Goal: Information Seeking & Learning: Learn about a topic

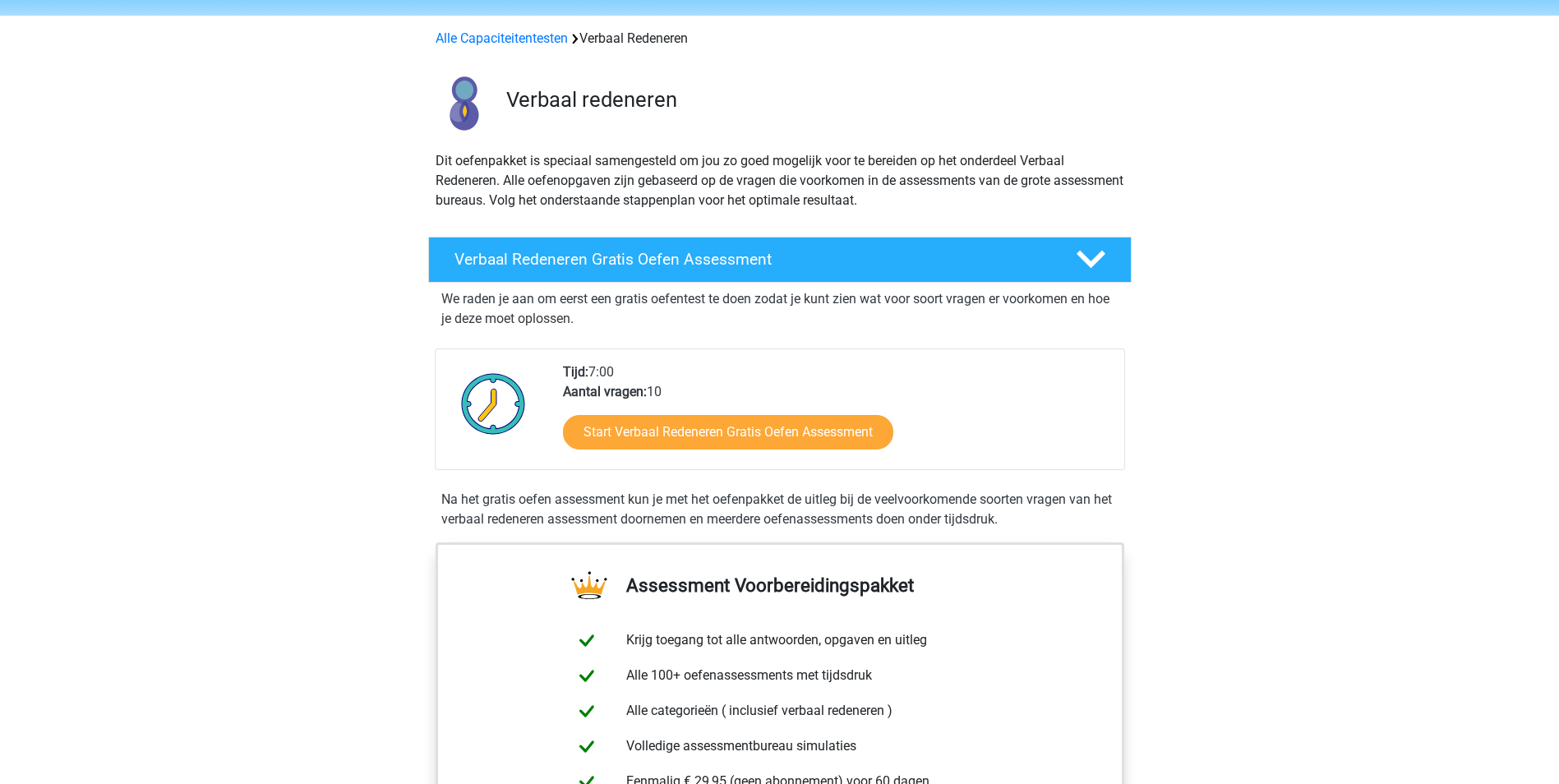
scroll to position [82, 0]
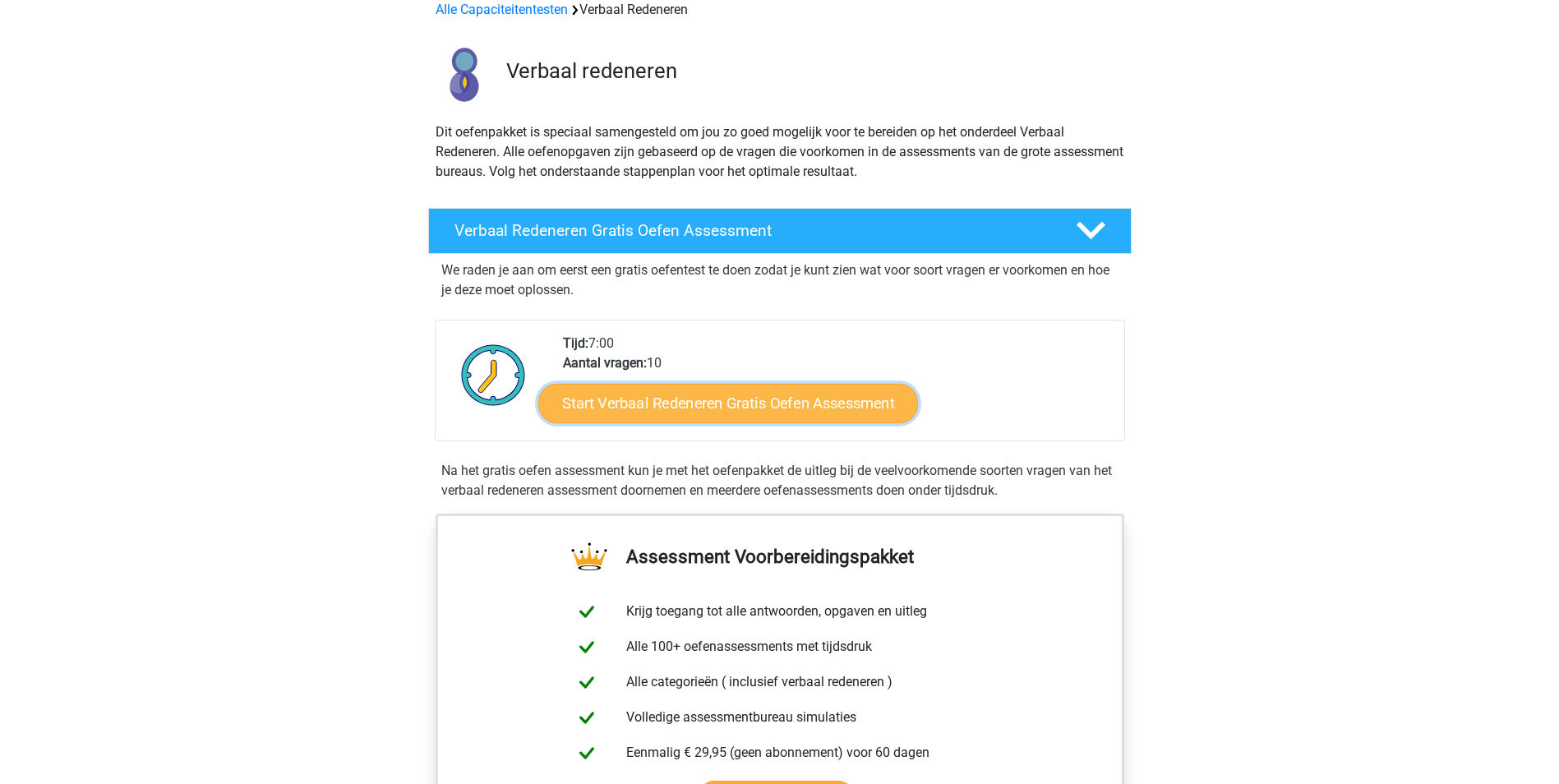
click at [694, 405] on link "Start Verbaal Redeneren Gratis Oefen Assessment" at bounding box center [728, 404] width 380 height 39
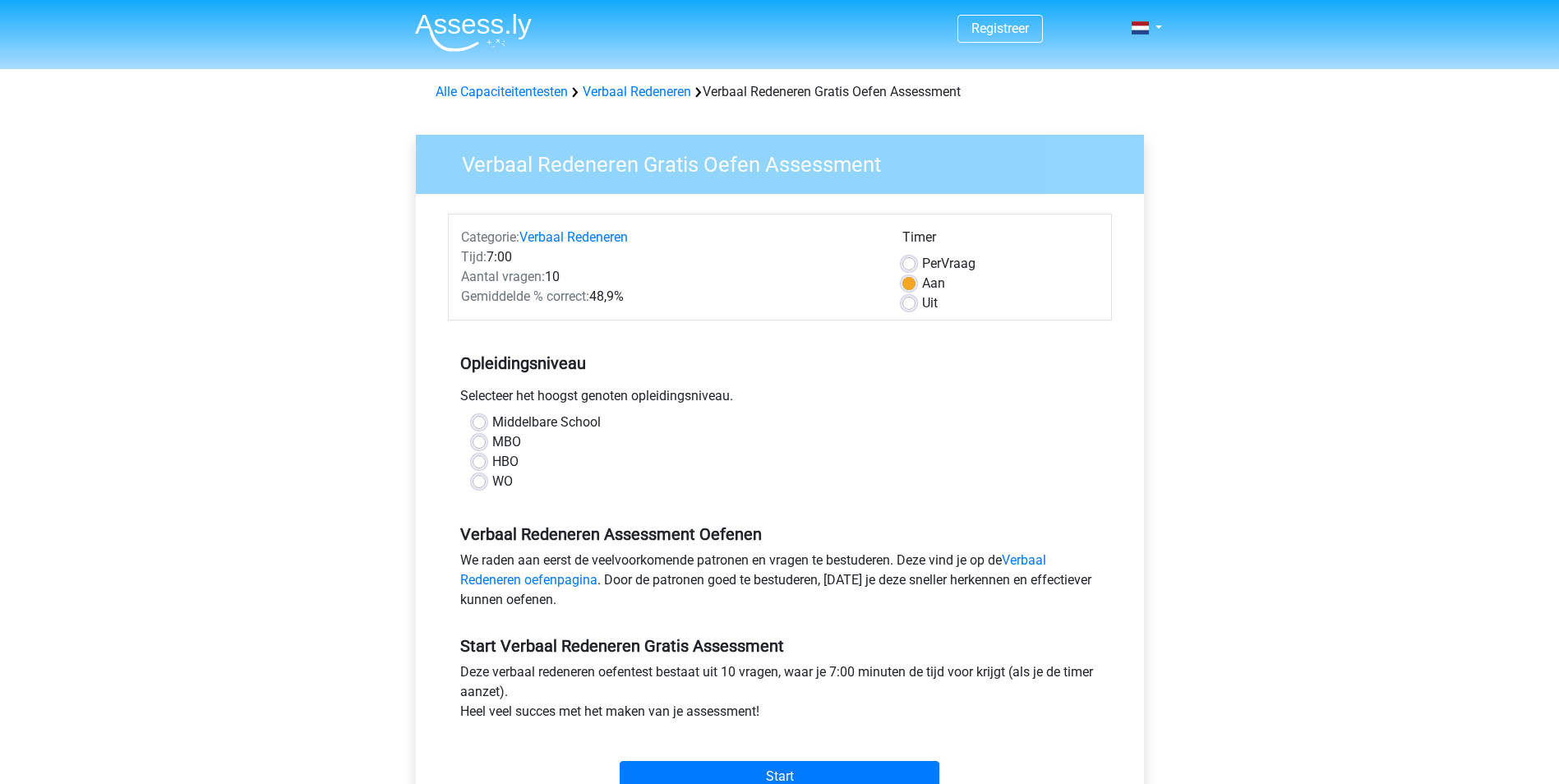
click at [492, 461] on label "HBO" at bounding box center [505, 461] width 27 height 20
click at [477, 461] on input "HBO" at bounding box center [479, 460] width 13 height 16
radio input "true"
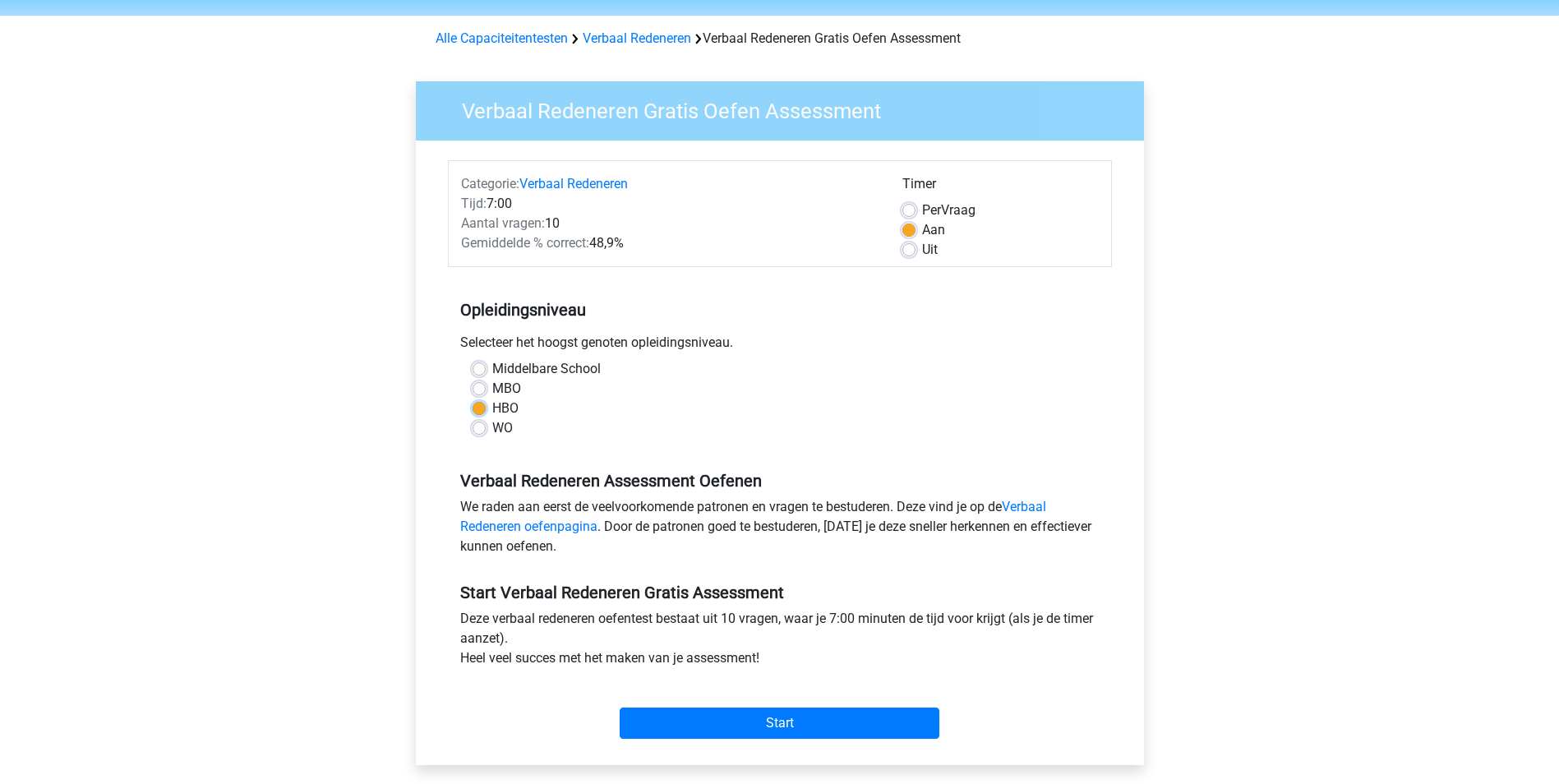
scroll to position [82, 0]
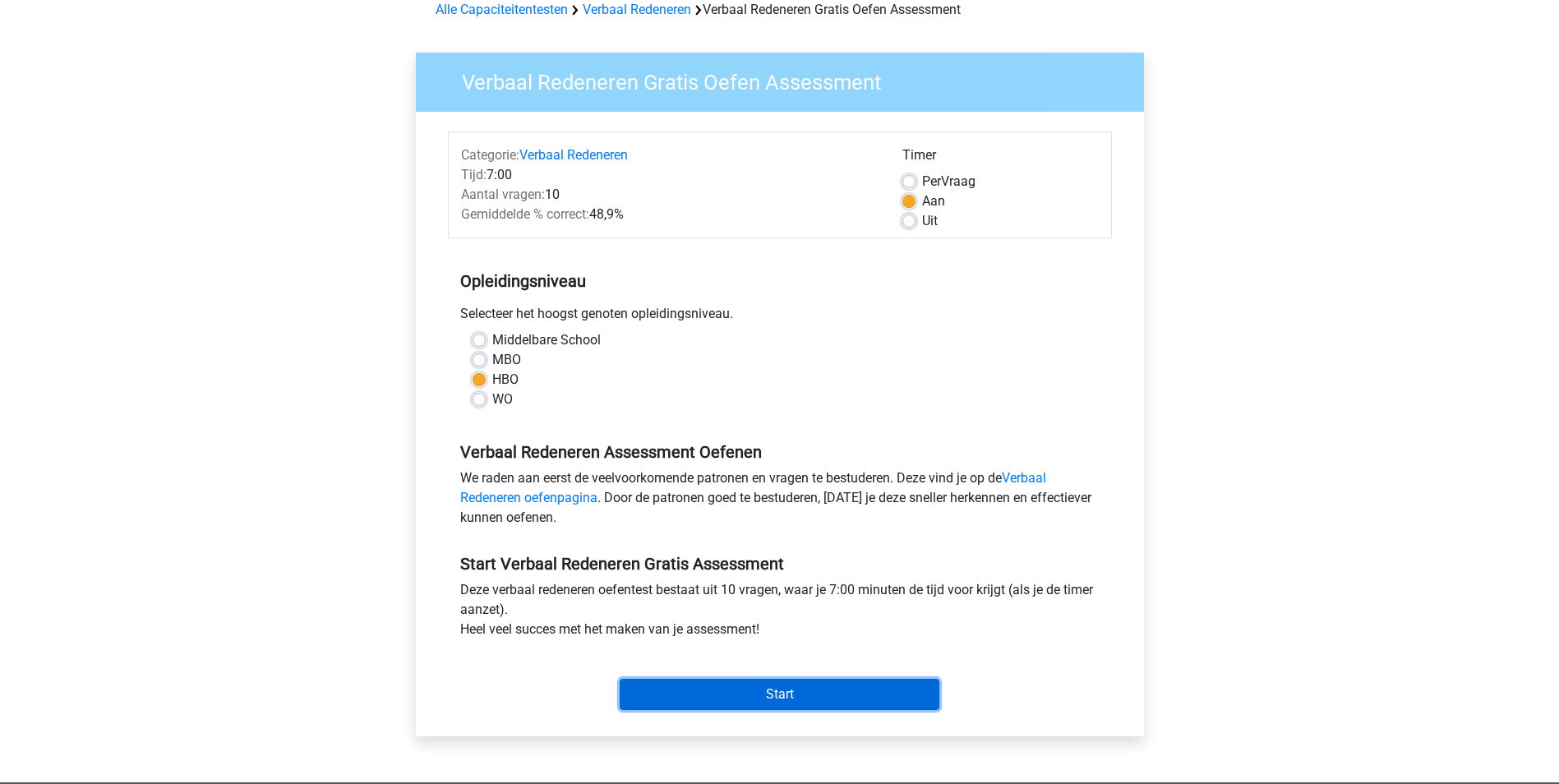
click at [769, 689] on input "Start" at bounding box center [779, 694] width 320 height 31
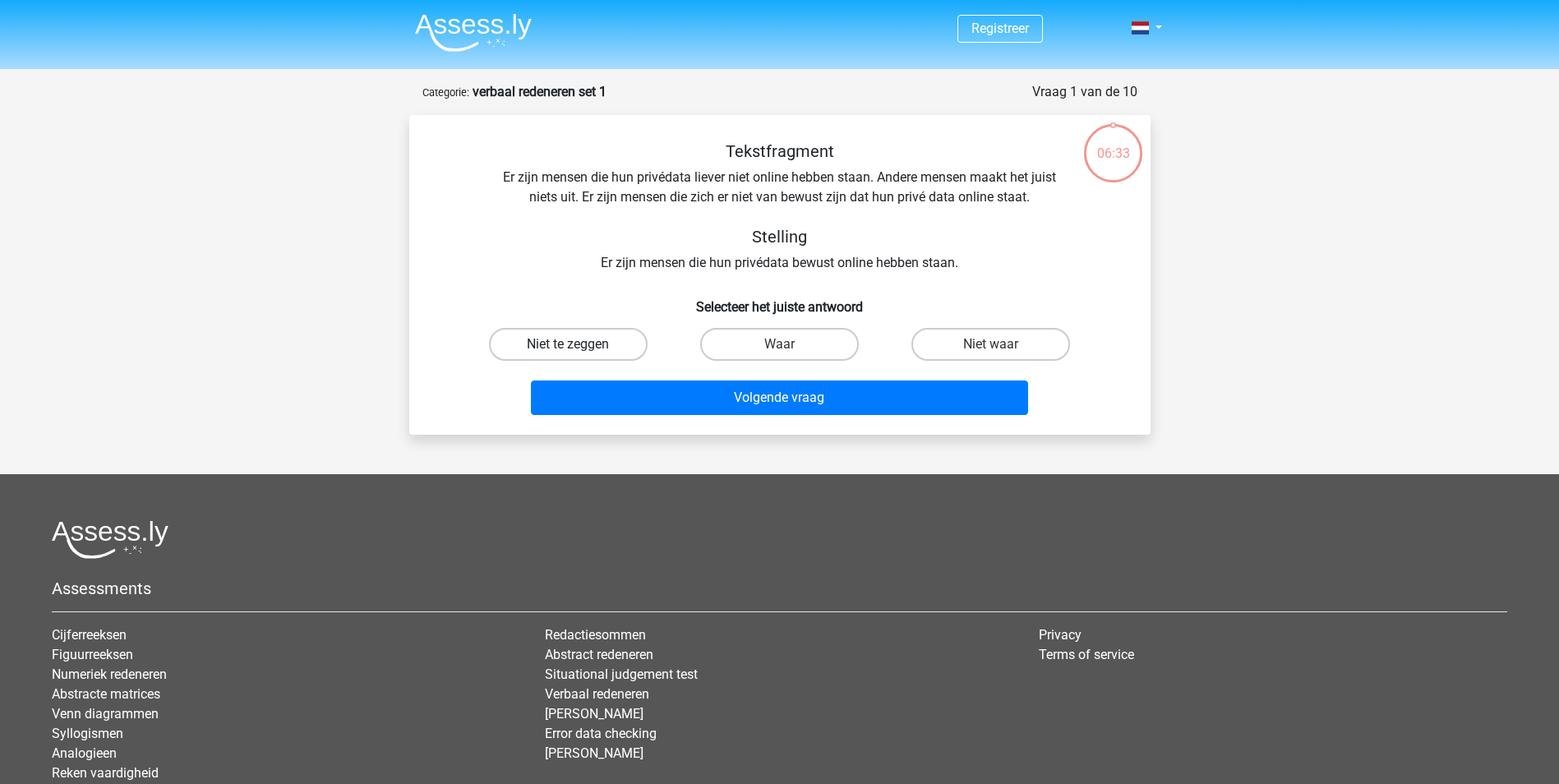
click at [604, 347] on label "Niet te zeggen" at bounding box center [569, 344] width 159 height 33
click at [578, 347] on input "Niet te zeggen" at bounding box center [573, 349] width 11 height 11
radio input "true"
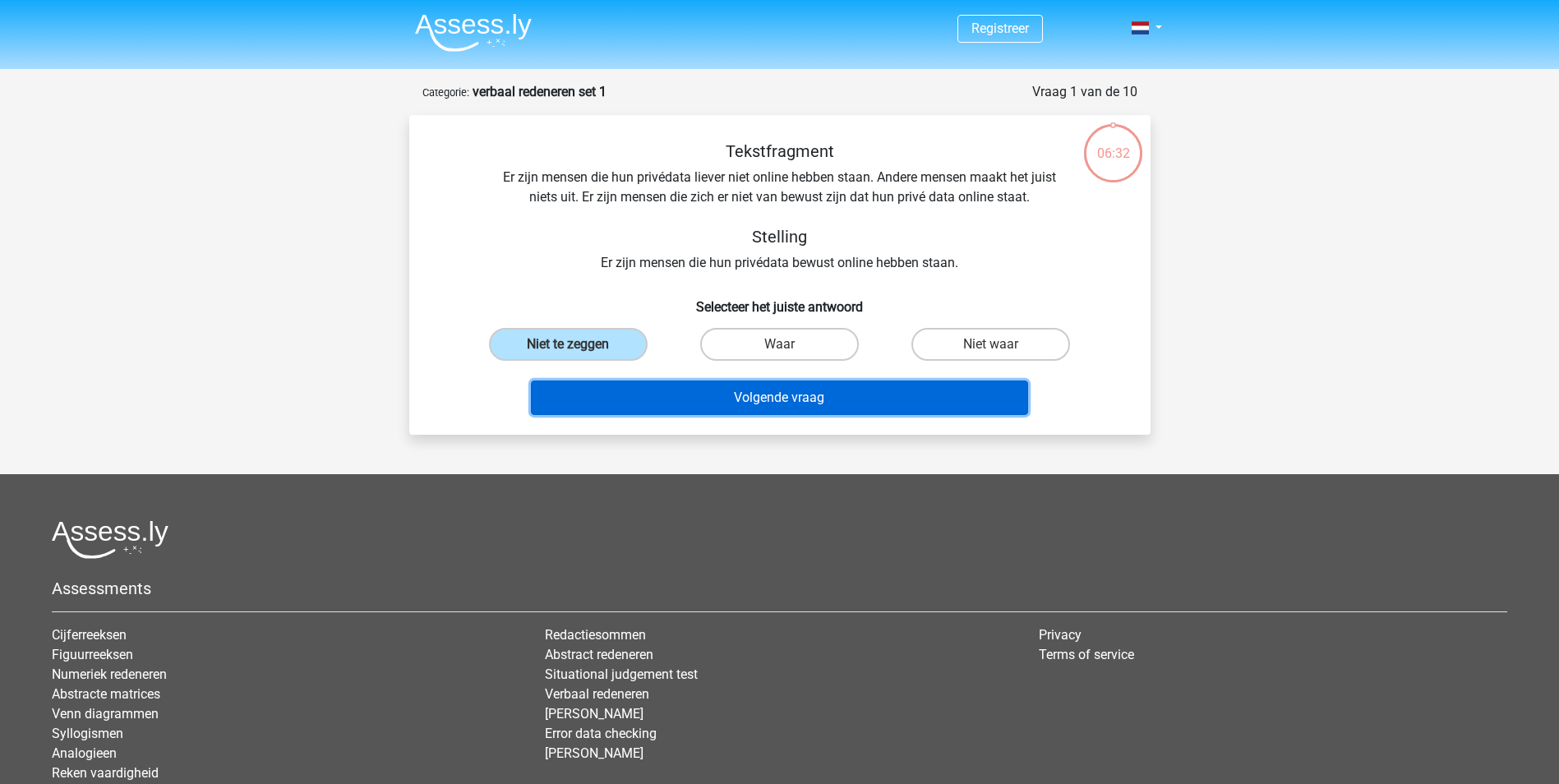
click at [840, 399] on button "Volgende vraag" at bounding box center [780, 397] width 497 height 35
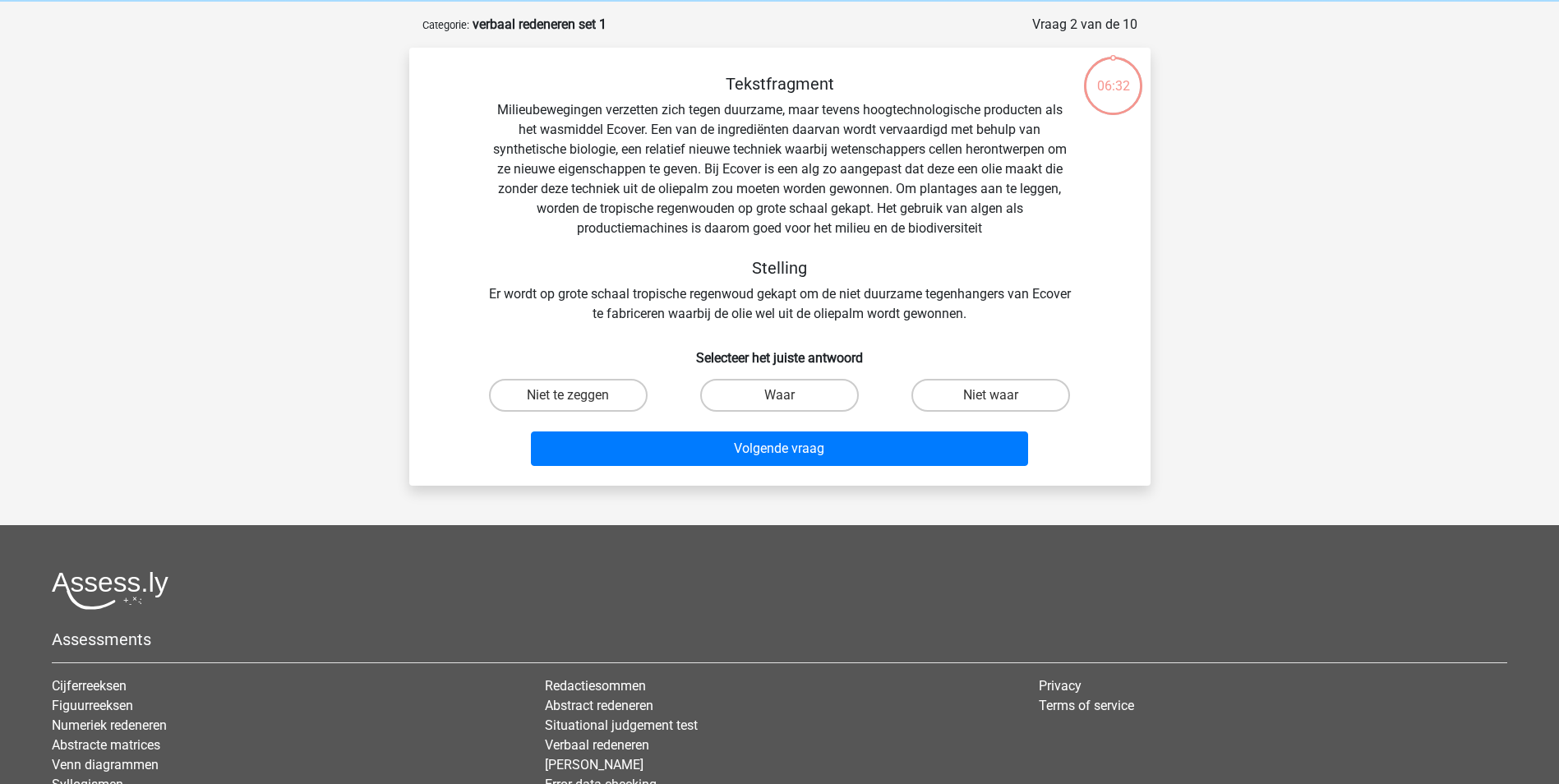
scroll to position [82, 0]
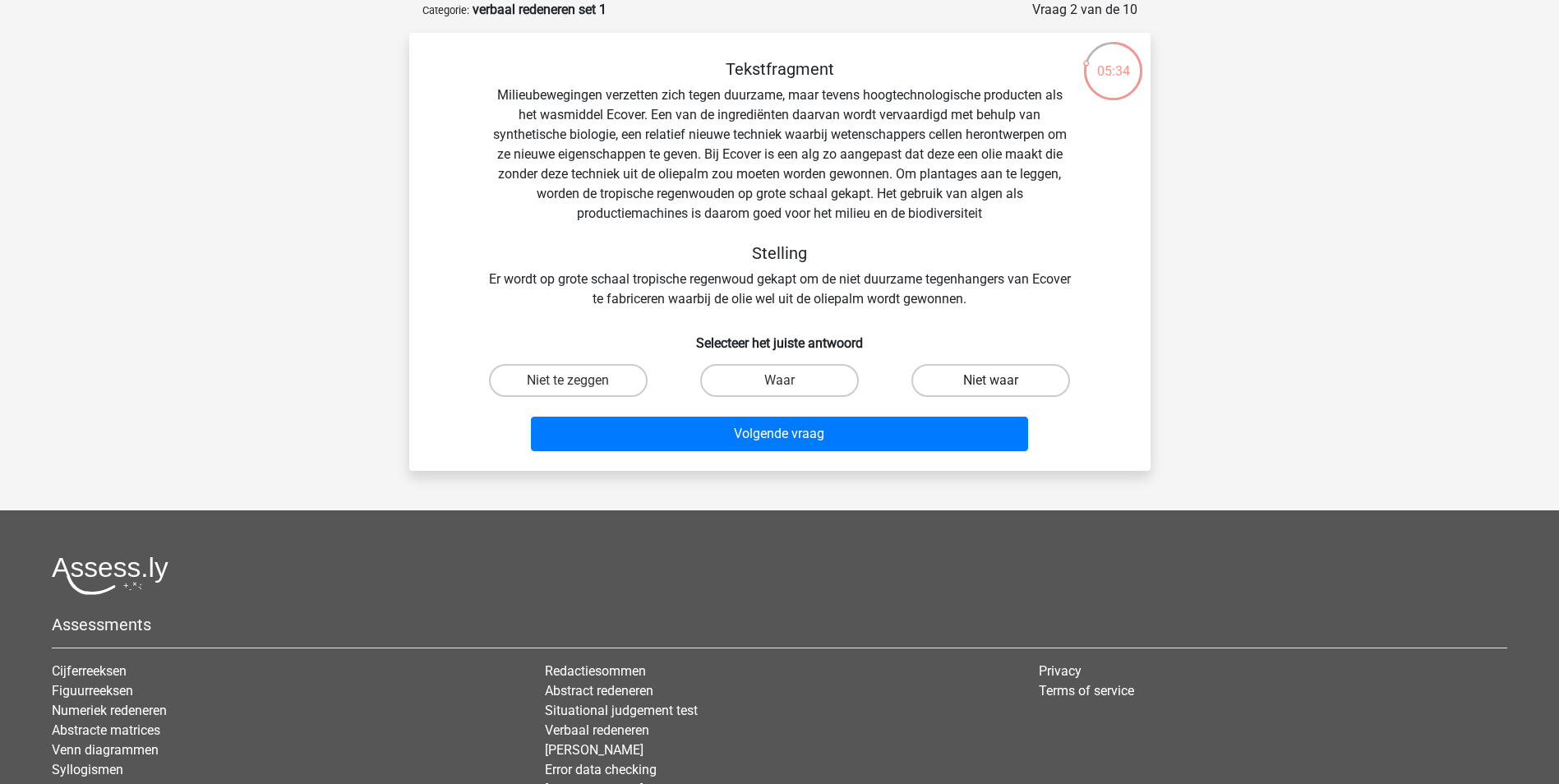
click at [963, 382] on label "Niet waar" at bounding box center [990, 380] width 159 height 33
click at [991, 382] on input "Niet waar" at bounding box center [997, 386] width 11 height 11
radio input "true"
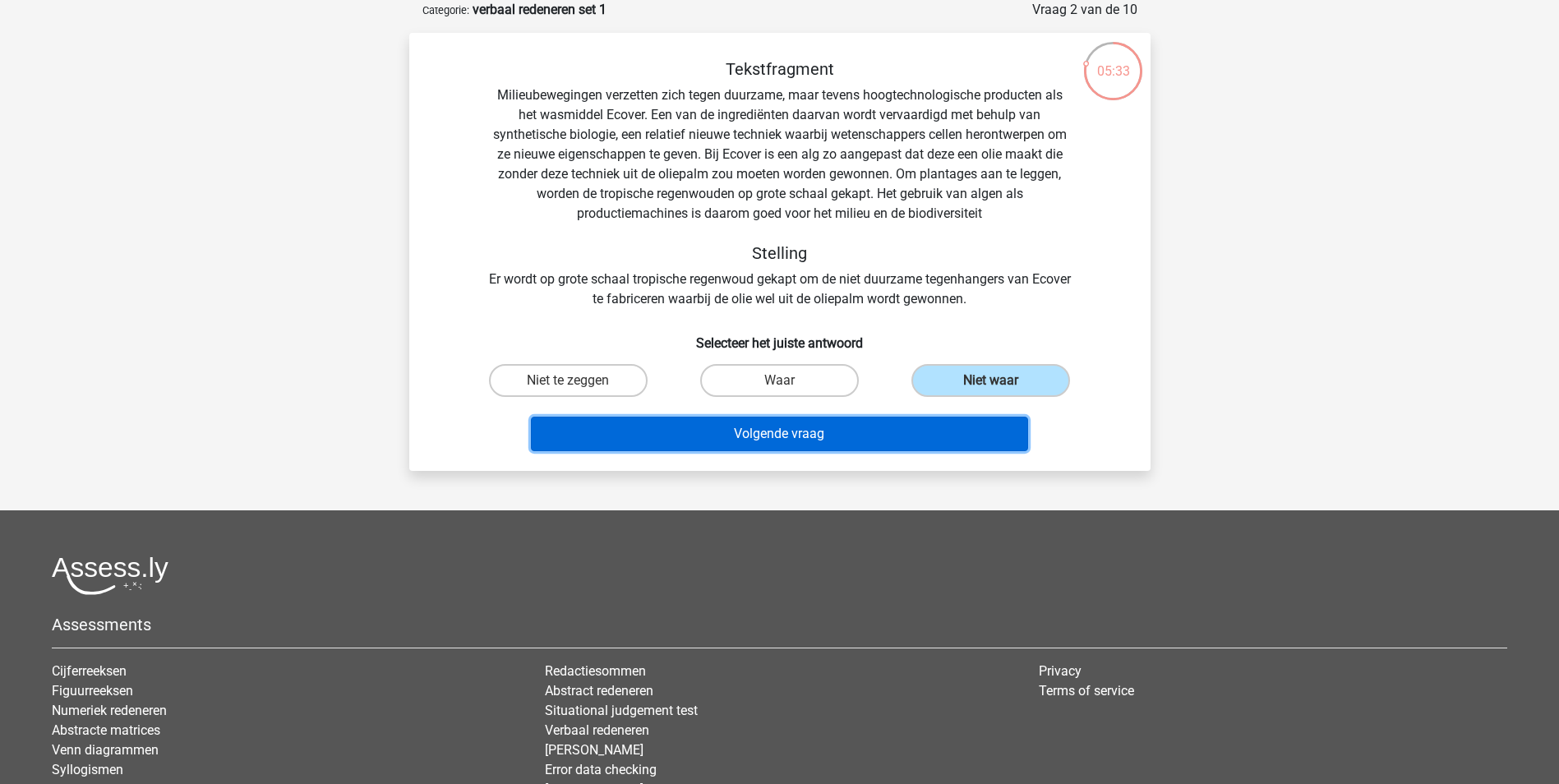
click at [733, 432] on button "Volgende vraag" at bounding box center [780, 433] width 497 height 35
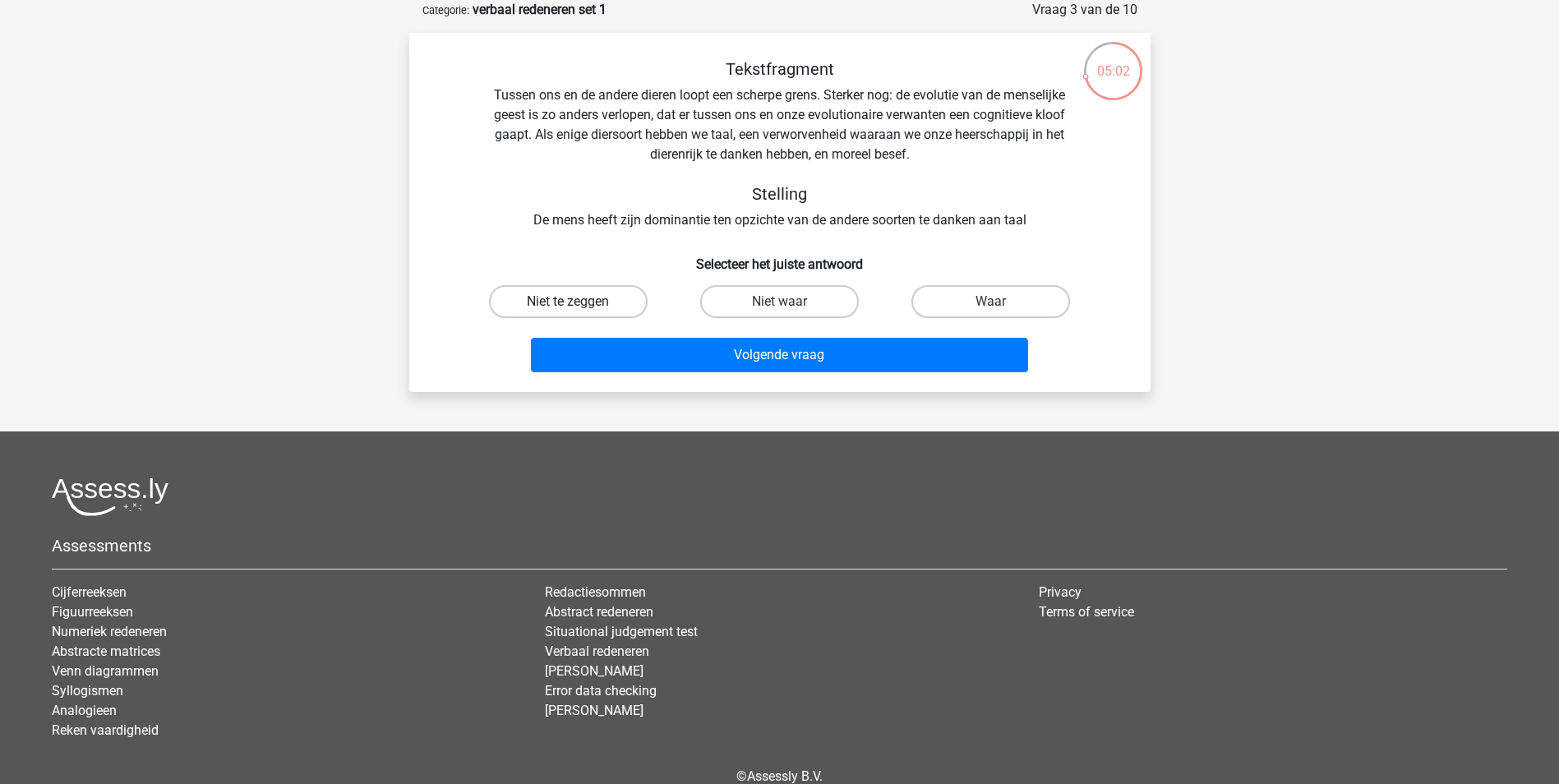
click at [557, 303] on label "Niet te zeggen" at bounding box center [569, 301] width 159 height 33
click at [568, 303] on input "Niet te zeggen" at bounding box center [573, 306] width 11 height 11
radio input "true"
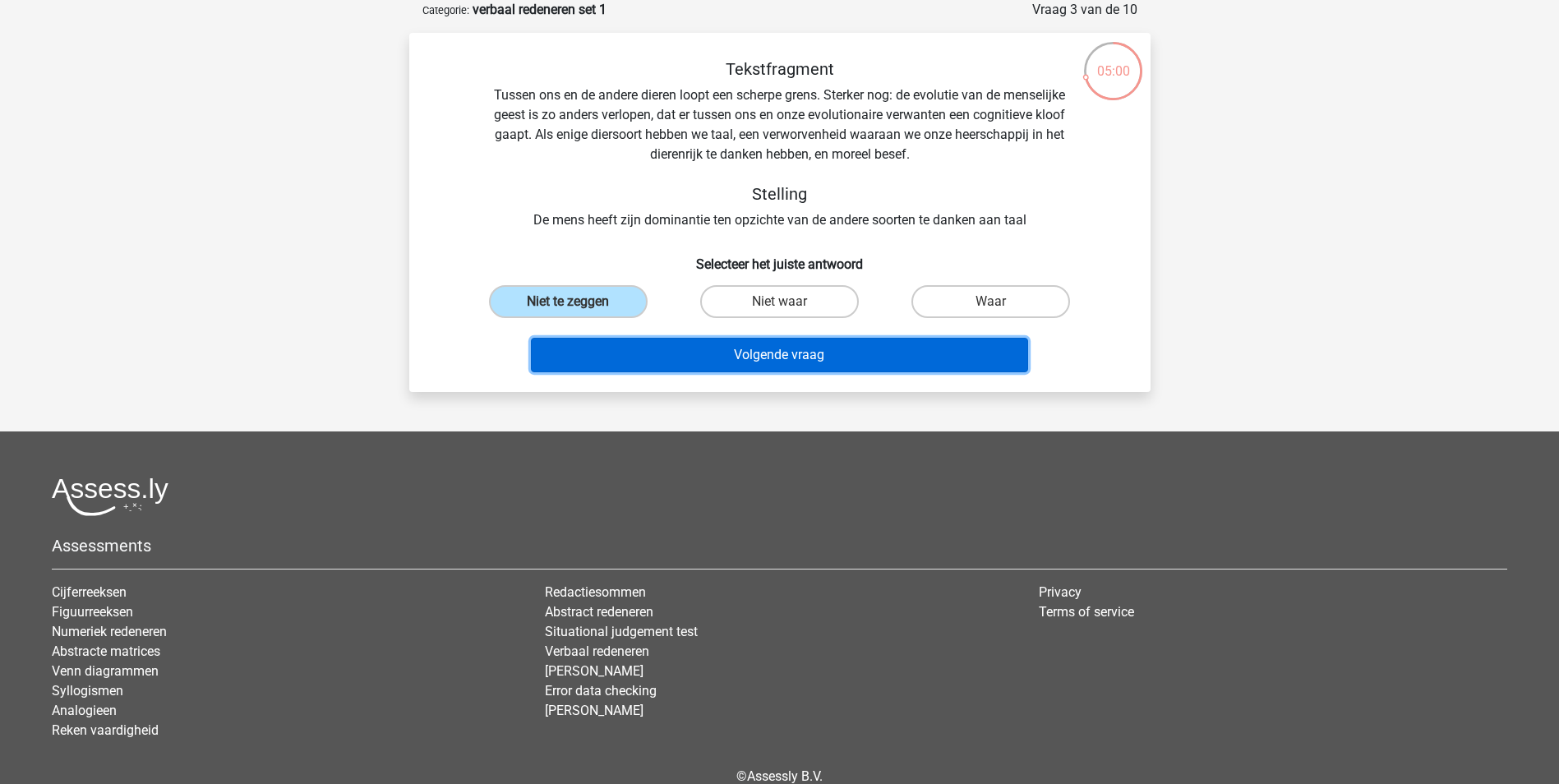
click at [789, 348] on button "Volgende vraag" at bounding box center [780, 355] width 497 height 35
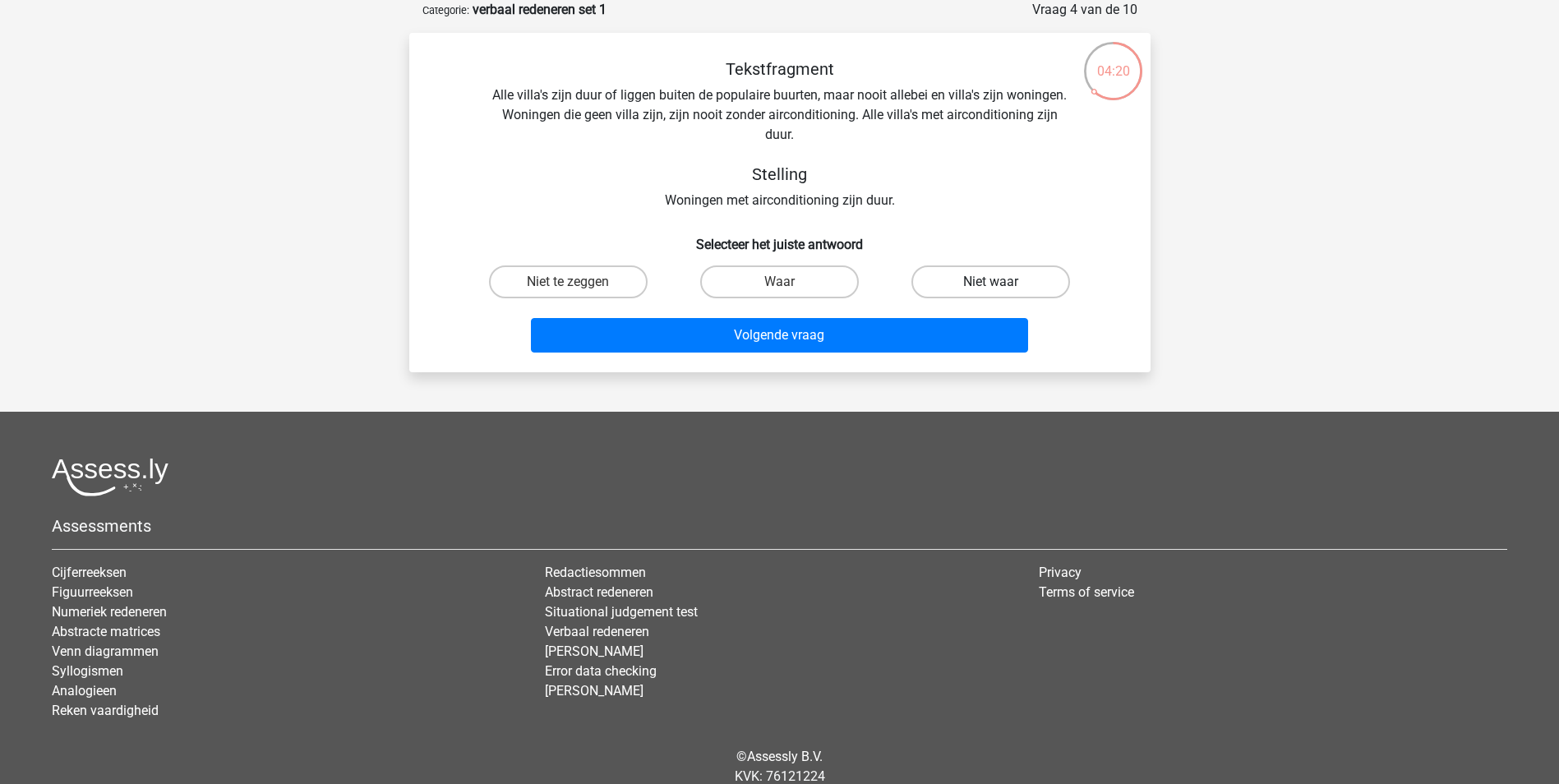
click at [1027, 274] on label "Niet waar" at bounding box center [990, 282] width 159 height 33
click at [1002, 282] on input "Niet waar" at bounding box center [997, 287] width 11 height 11
radio input "true"
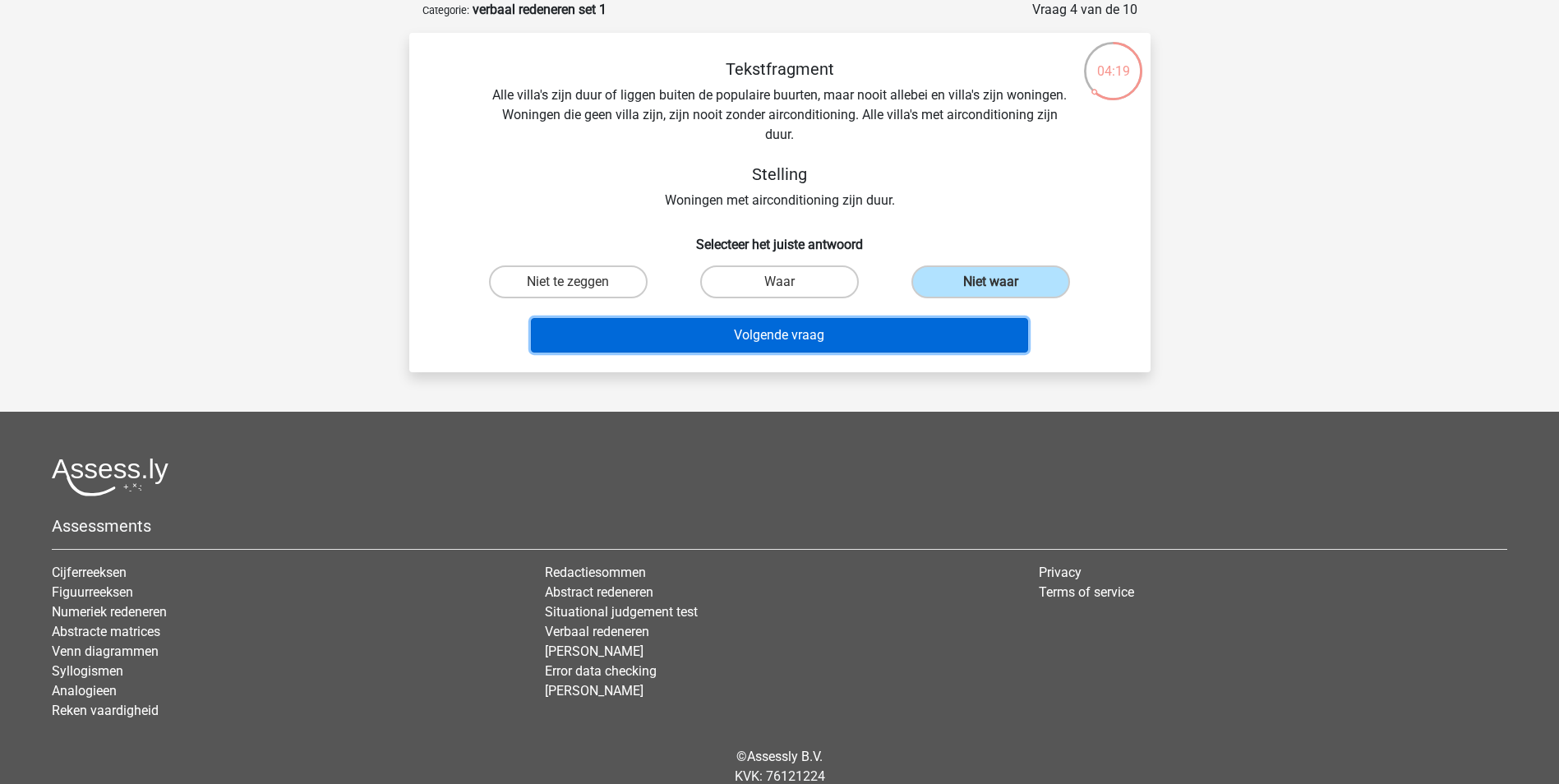
click at [764, 331] on button "Volgende vraag" at bounding box center [780, 335] width 497 height 35
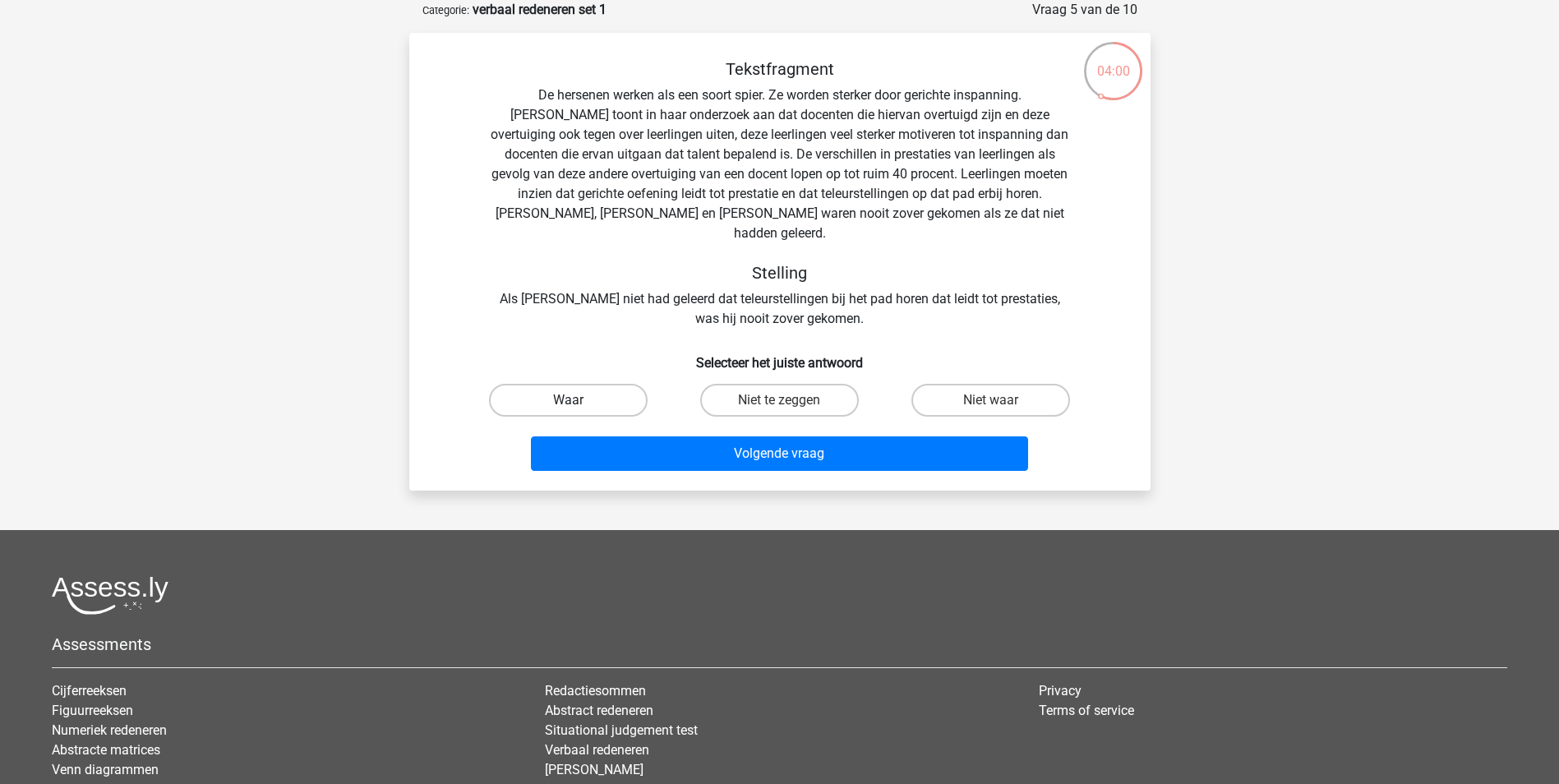
click at [615, 384] on label "Waar" at bounding box center [569, 400] width 159 height 33
click at [578, 400] on input "Waar" at bounding box center [573, 405] width 11 height 11
radio input "true"
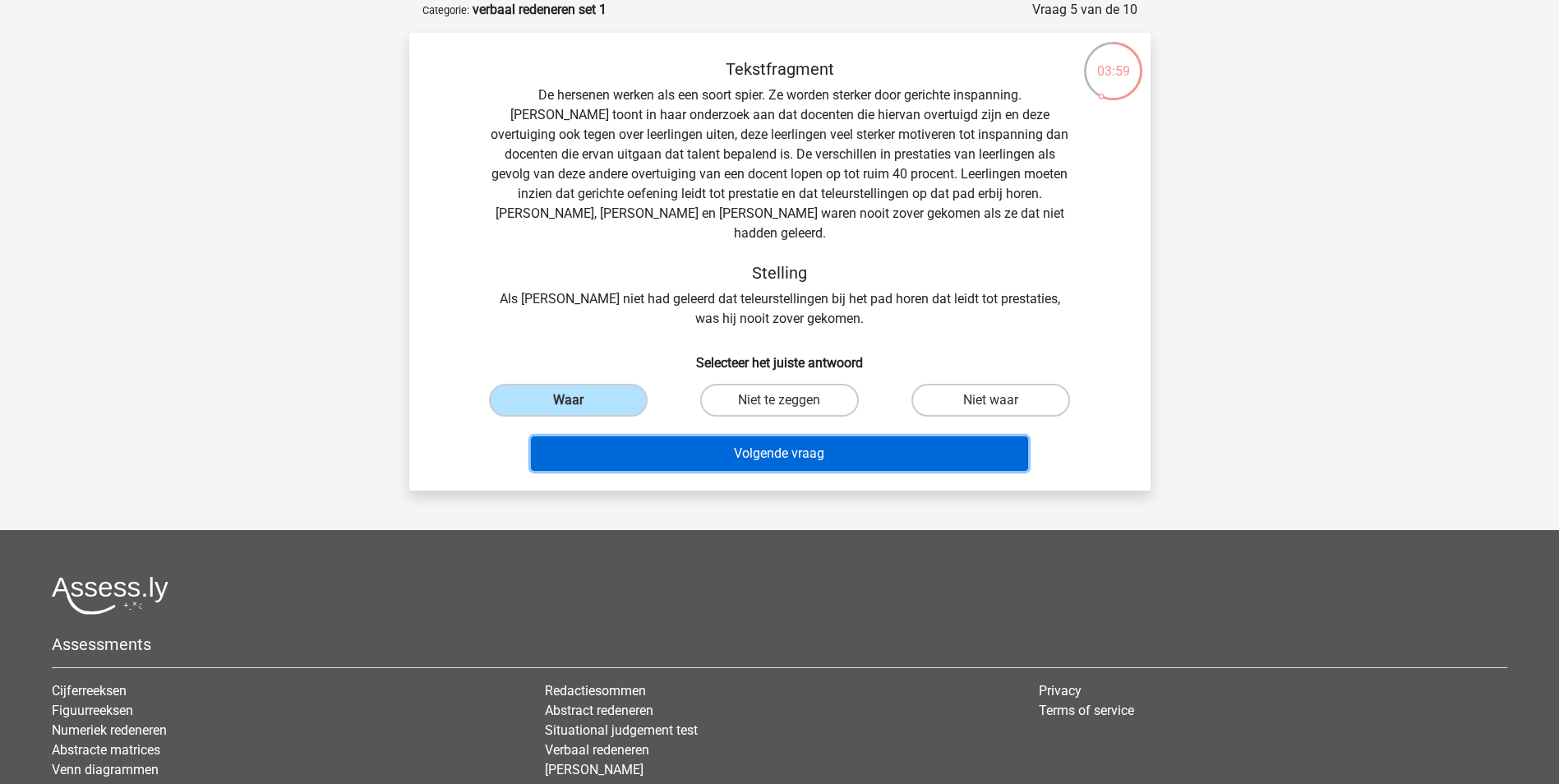
click at [939, 437] on button "Volgende vraag" at bounding box center [780, 453] width 497 height 35
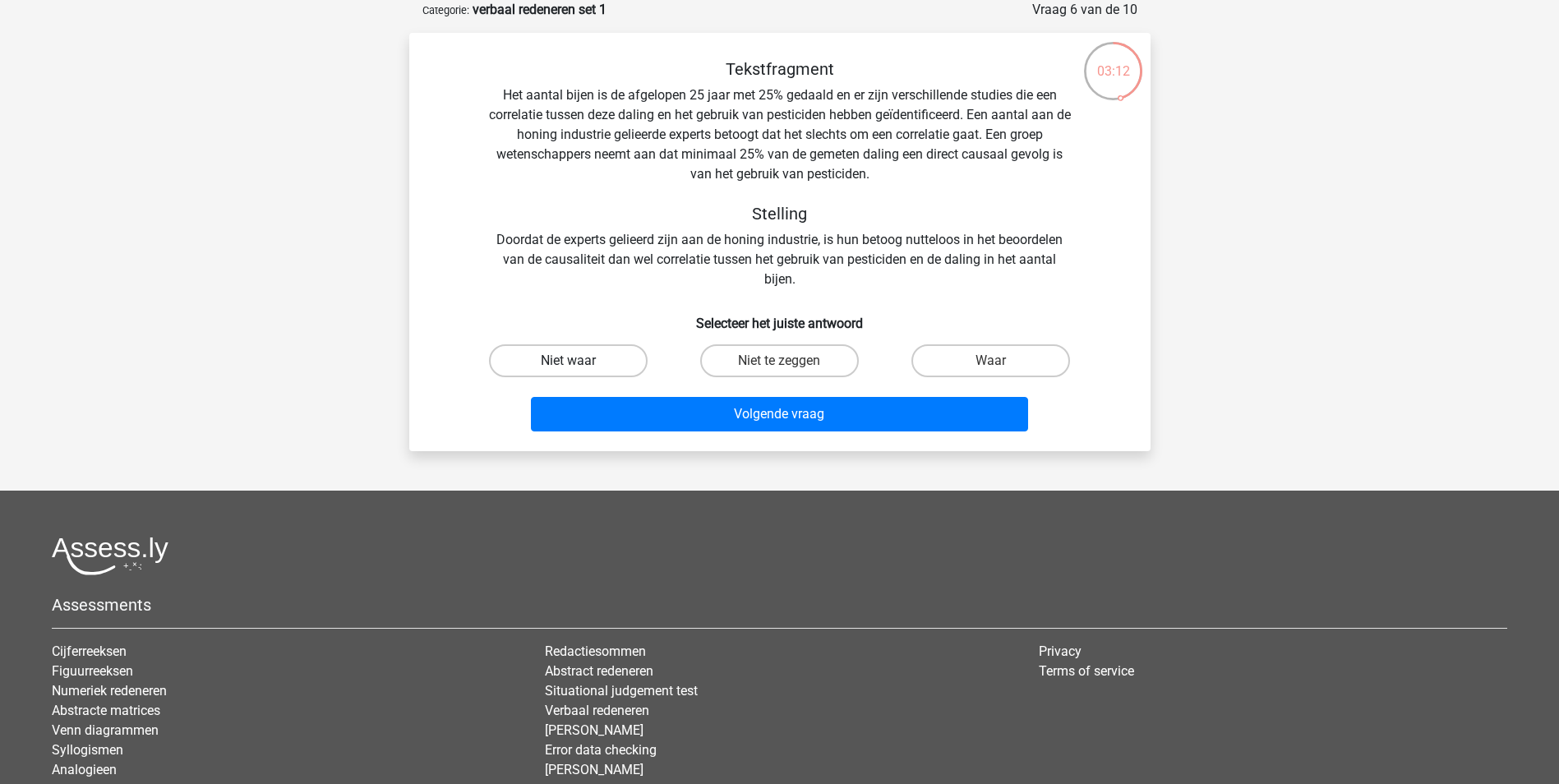
click at [521, 368] on label "Niet waar" at bounding box center [569, 360] width 159 height 33
click at [568, 368] on input "Niet waar" at bounding box center [573, 366] width 11 height 11
radio input "true"
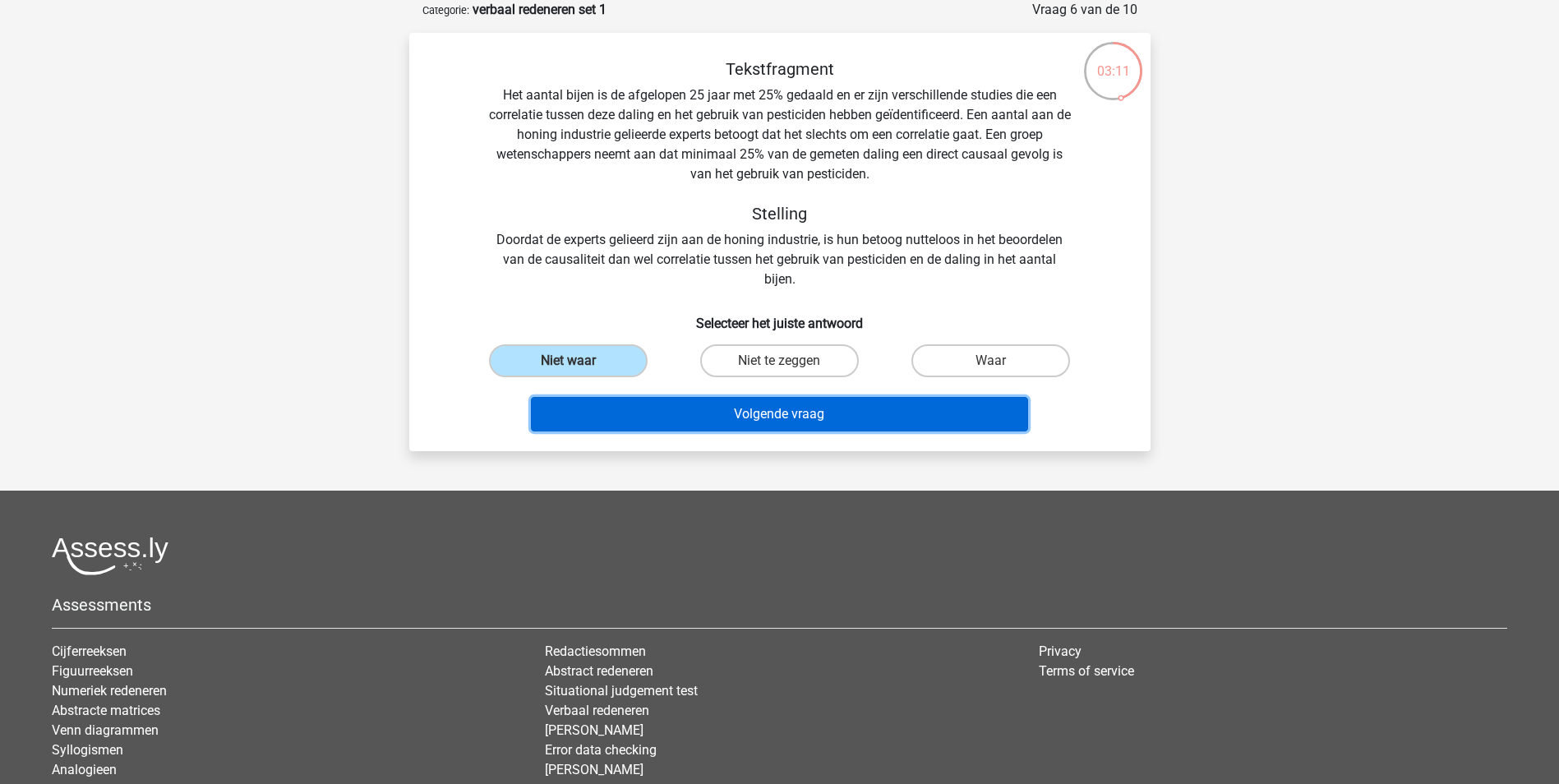
click at [824, 415] on button "Volgende vraag" at bounding box center [780, 413] width 497 height 35
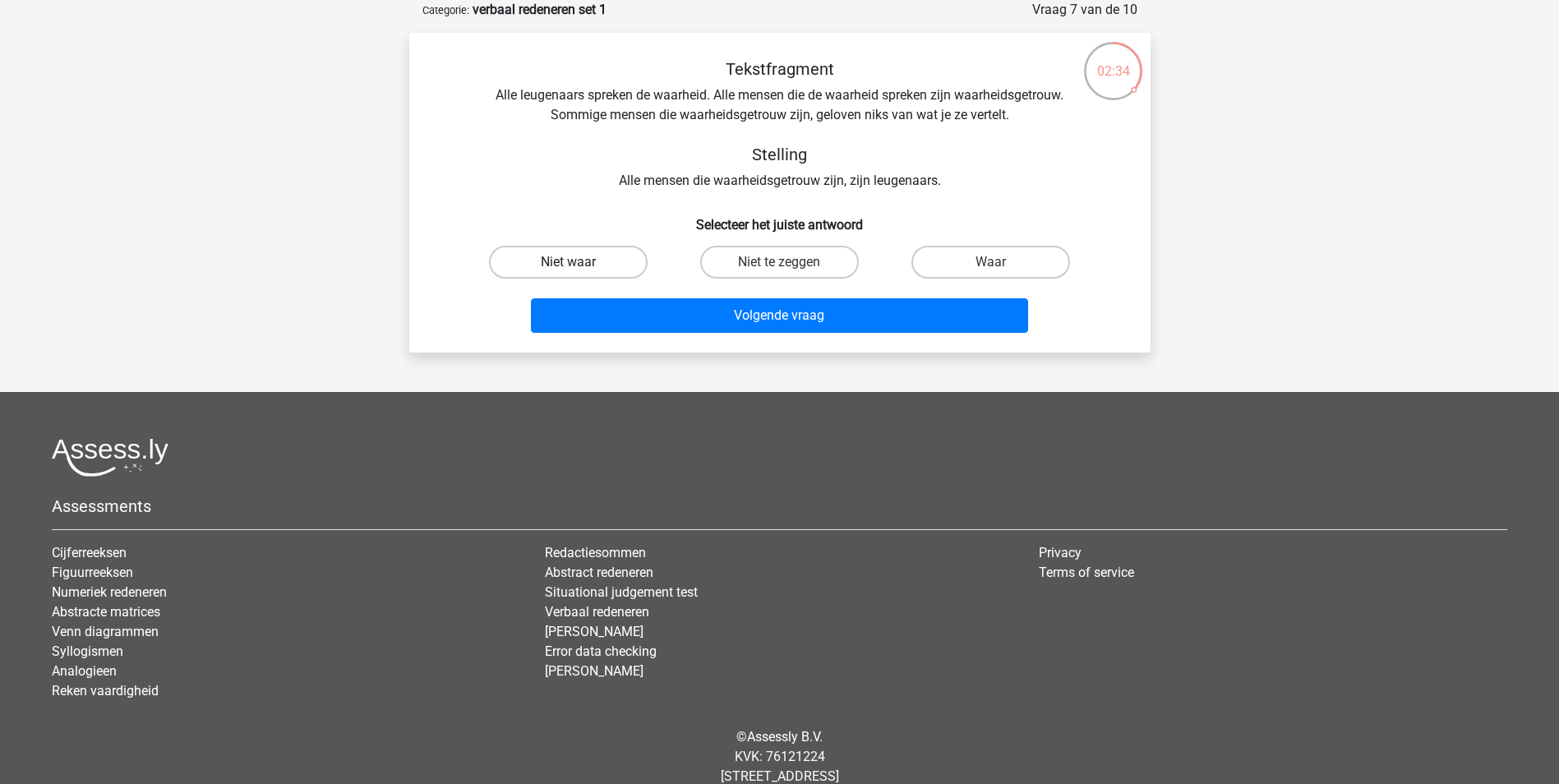
click at [607, 263] on label "Niet waar" at bounding box center [569, 262] width 159 height 33
click at [578, 263] on input "Niet waar" at bounding box center [573, 267] width 11 height 11
radio input "true"
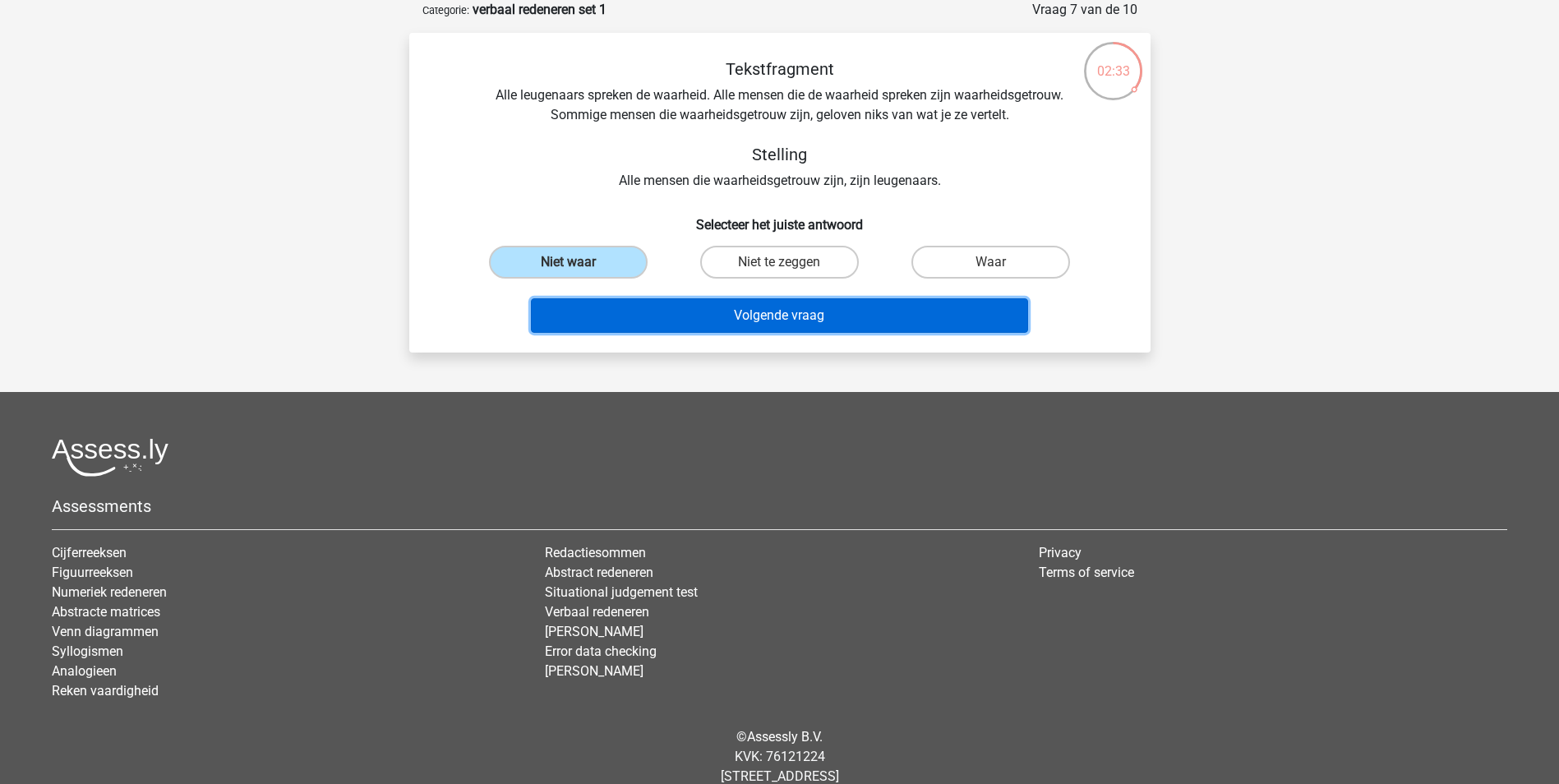
click at [726, 300] on button "Volgende vraag" at bounding box center [780, 315] width 497 height 35
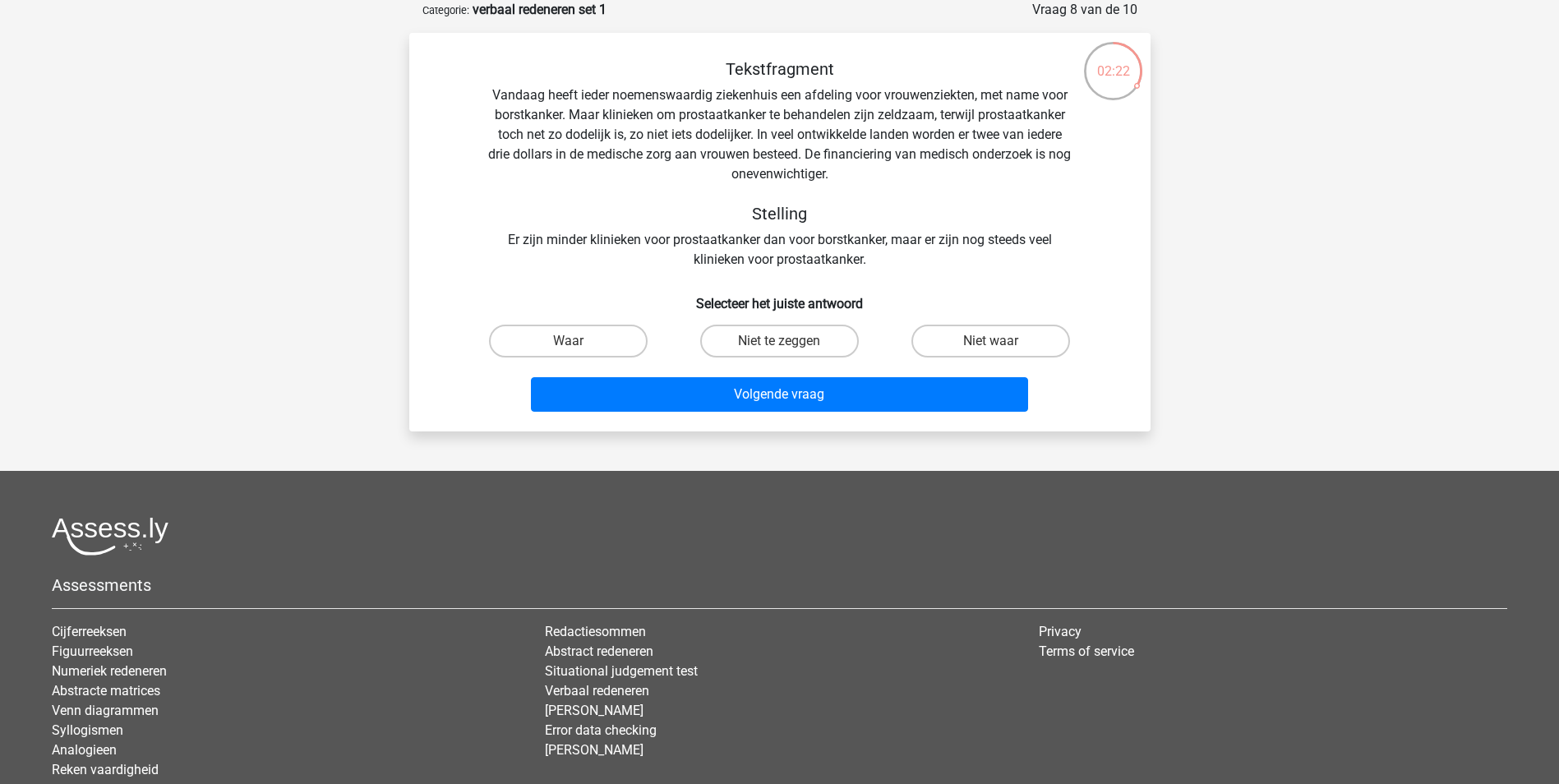
click at [577, 344] on input "Waar" at bounding box center [573, 347] width 11 height 11
radio input "true"
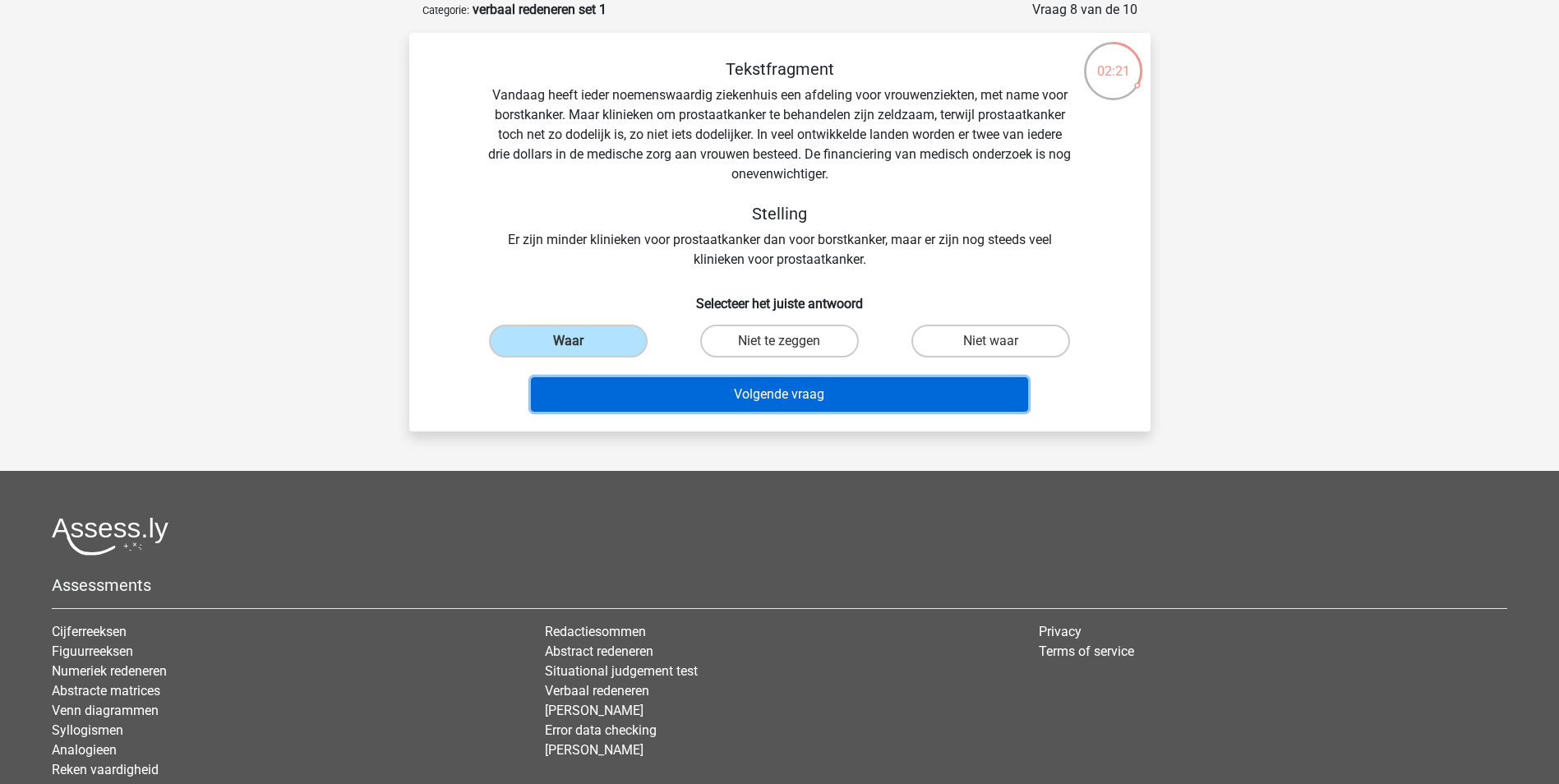
click at [828, 397] on button "Volgende vraag" at bounding box center [780, 394] width 497 height 35
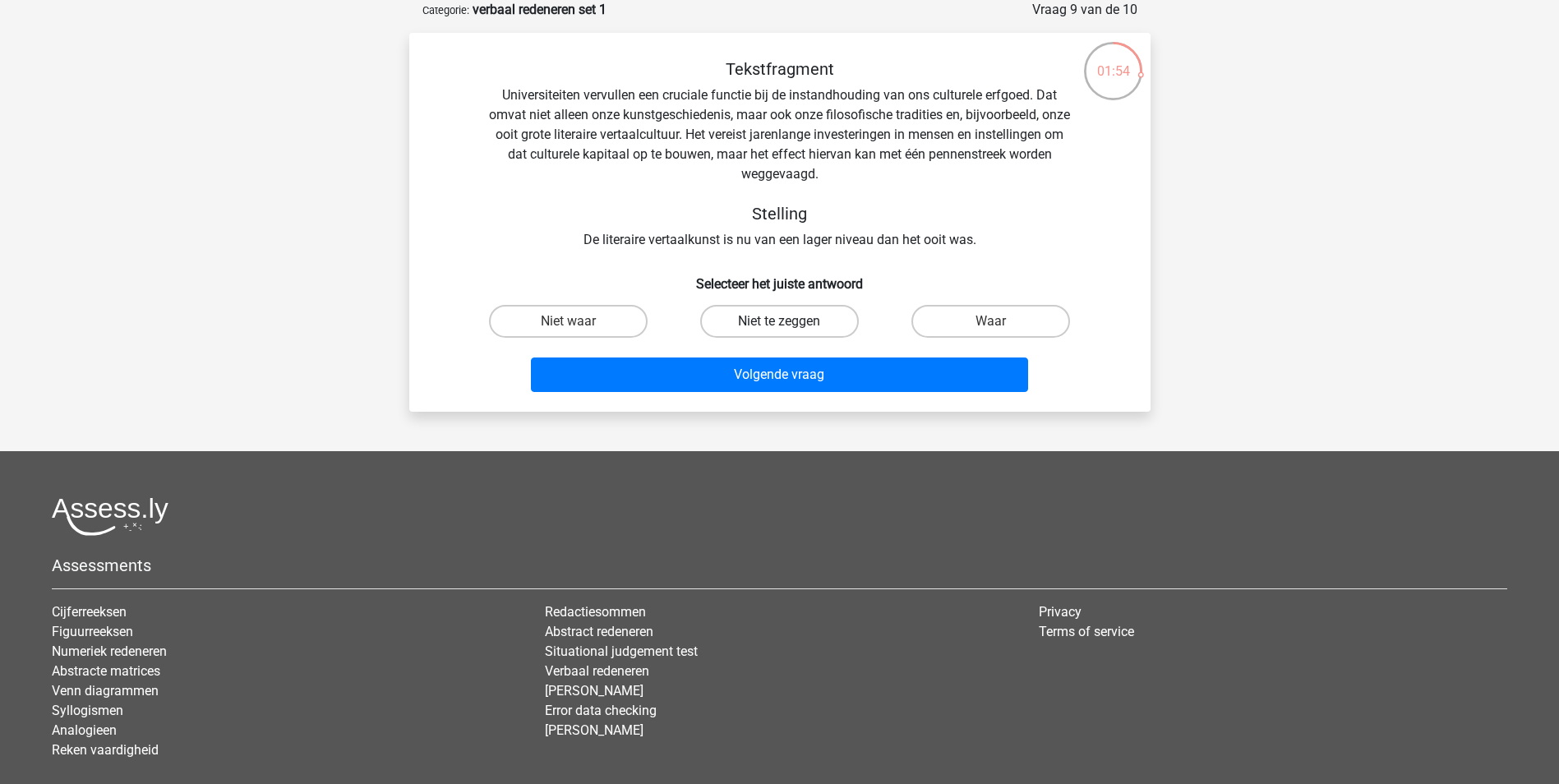
click at [751, 328] on label "Niet te zeggen" at bounding box center [779, 321] width 159 height 33
click at [779, 328] on input "Niet te zeggen" at bounding box center [784, 326] width 11 height 11
radio input "true"
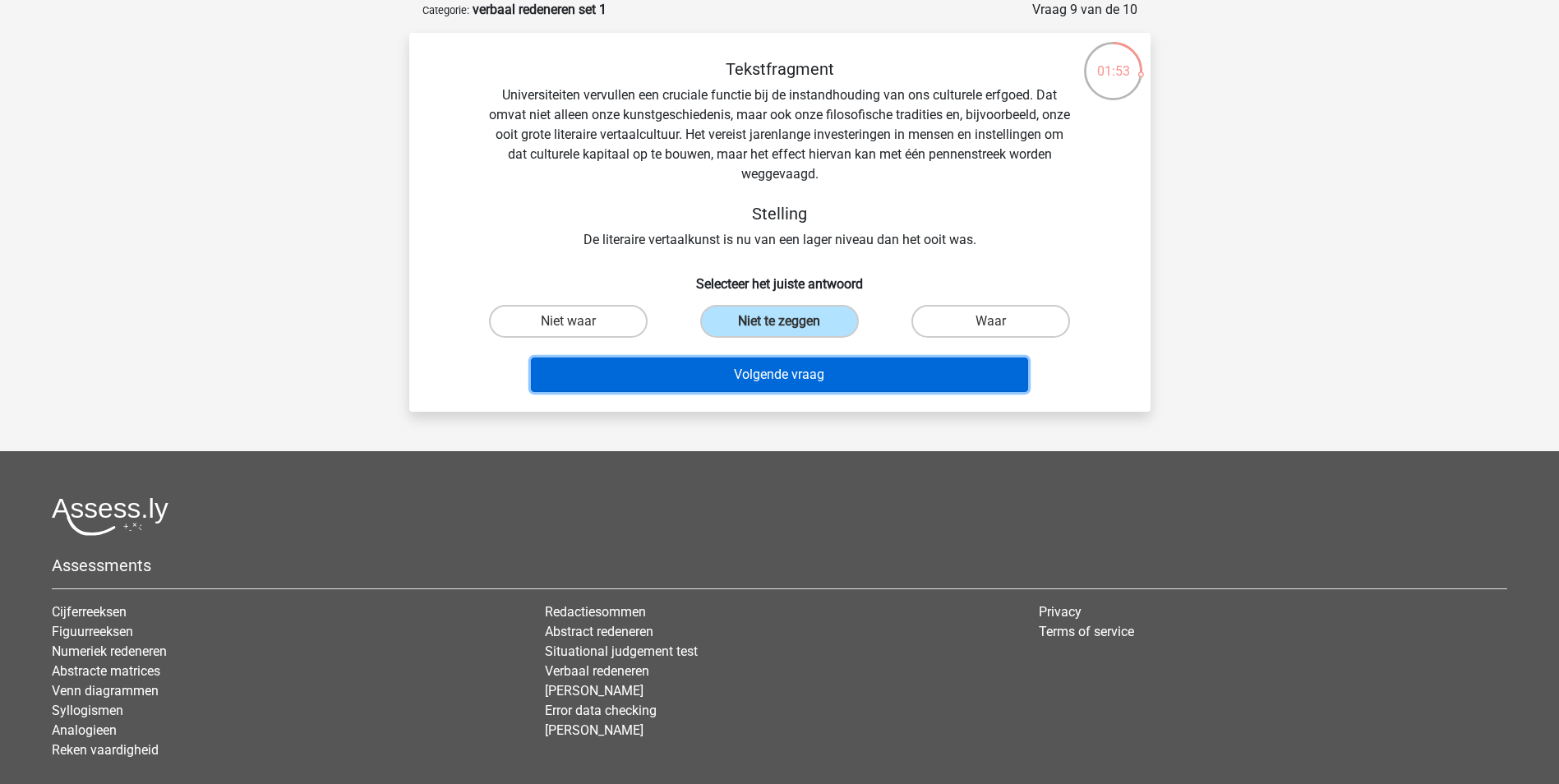
click at [796, 370] on button "Volgende vraag" at bounding box center [780, 374] width 497 height 35
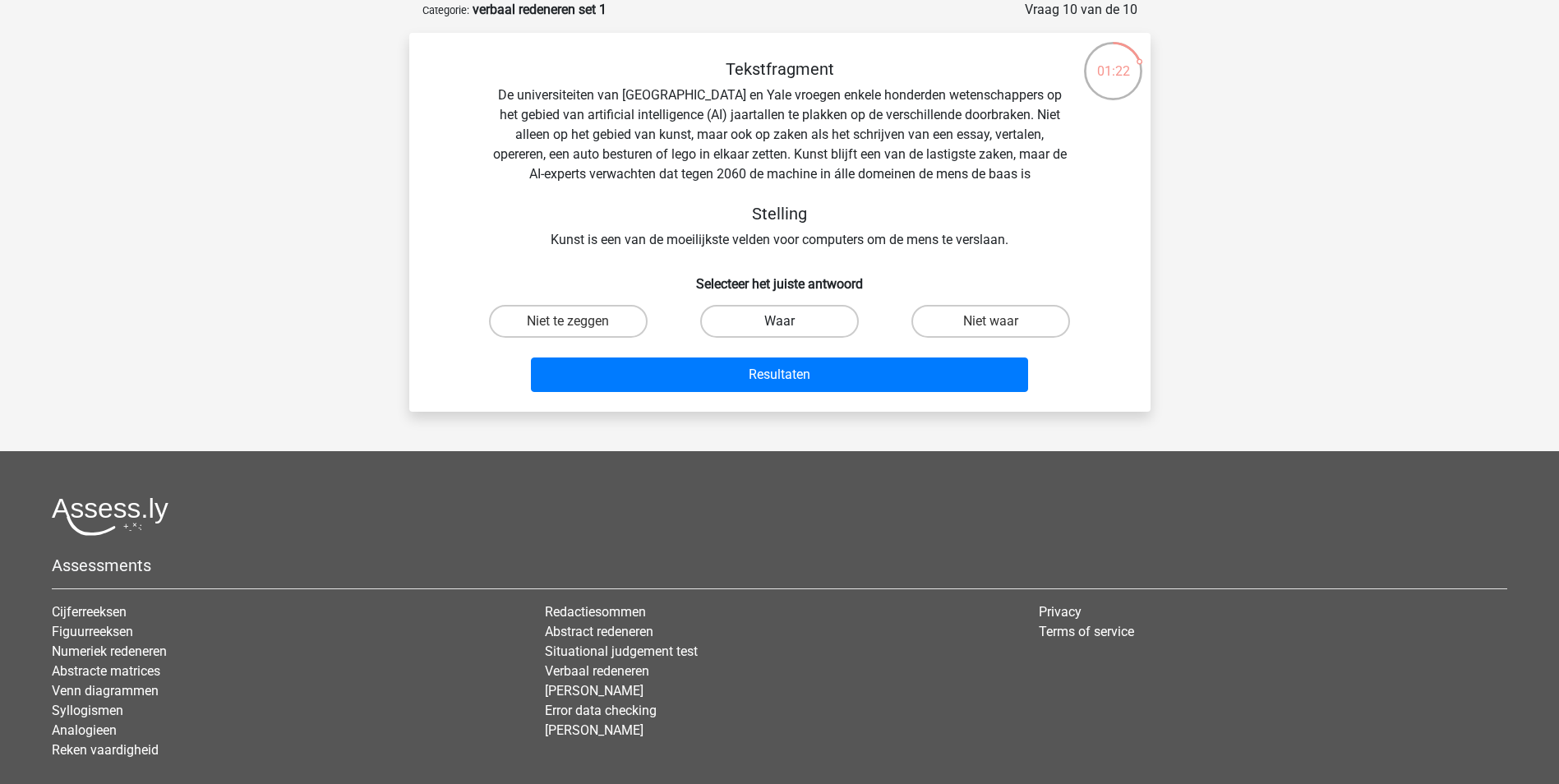
click at [816, 323] on label "Waar" at bounding box center [779, 321] width 159 height 33
click at [790, 323] on input "Waar" at bounding box center [784, 326] width 11 height 11
radio input "true"
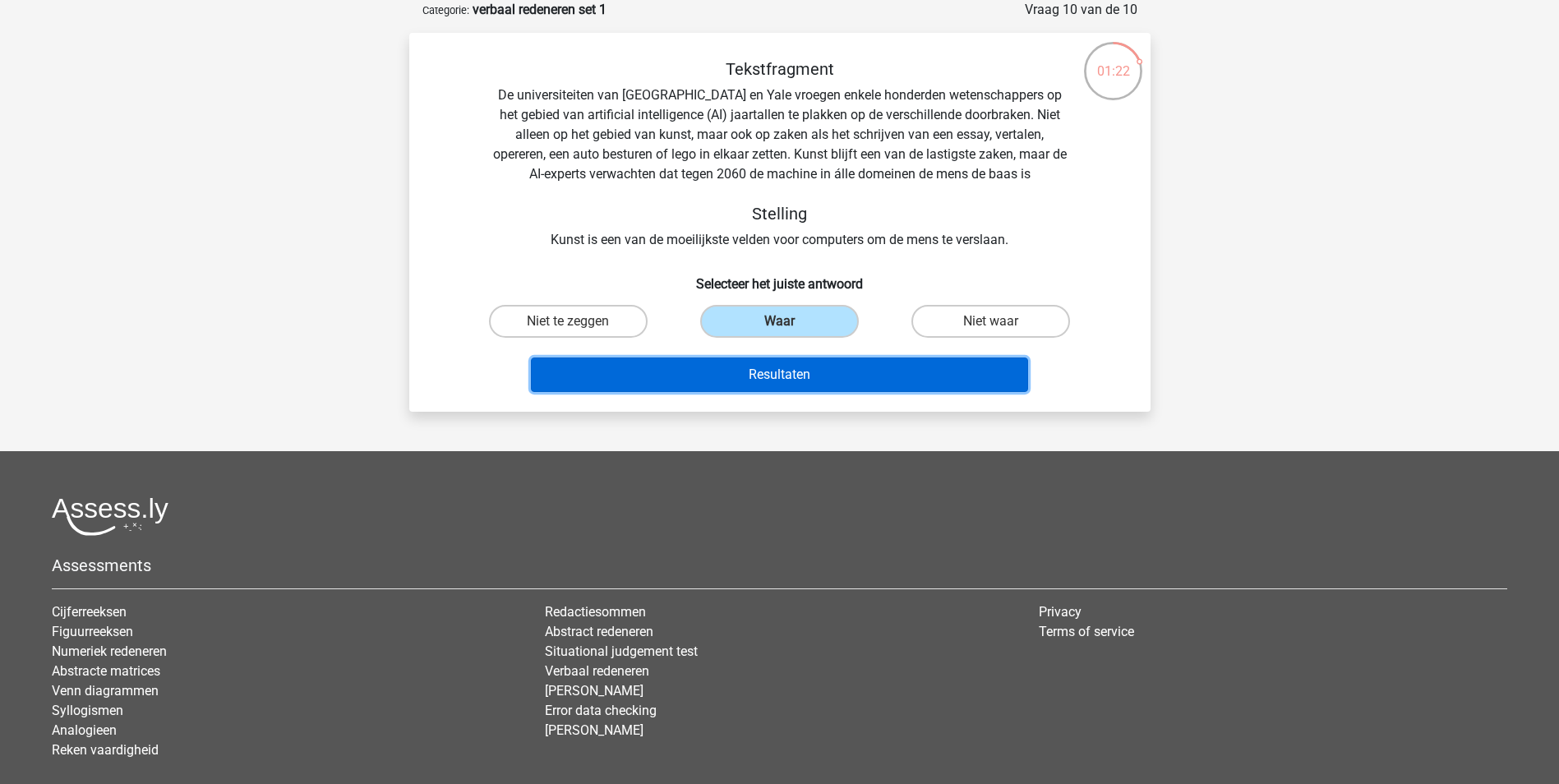
click at [820, 363] on button "Resultaten" at bounding box center [780, 374] width 497 height 35
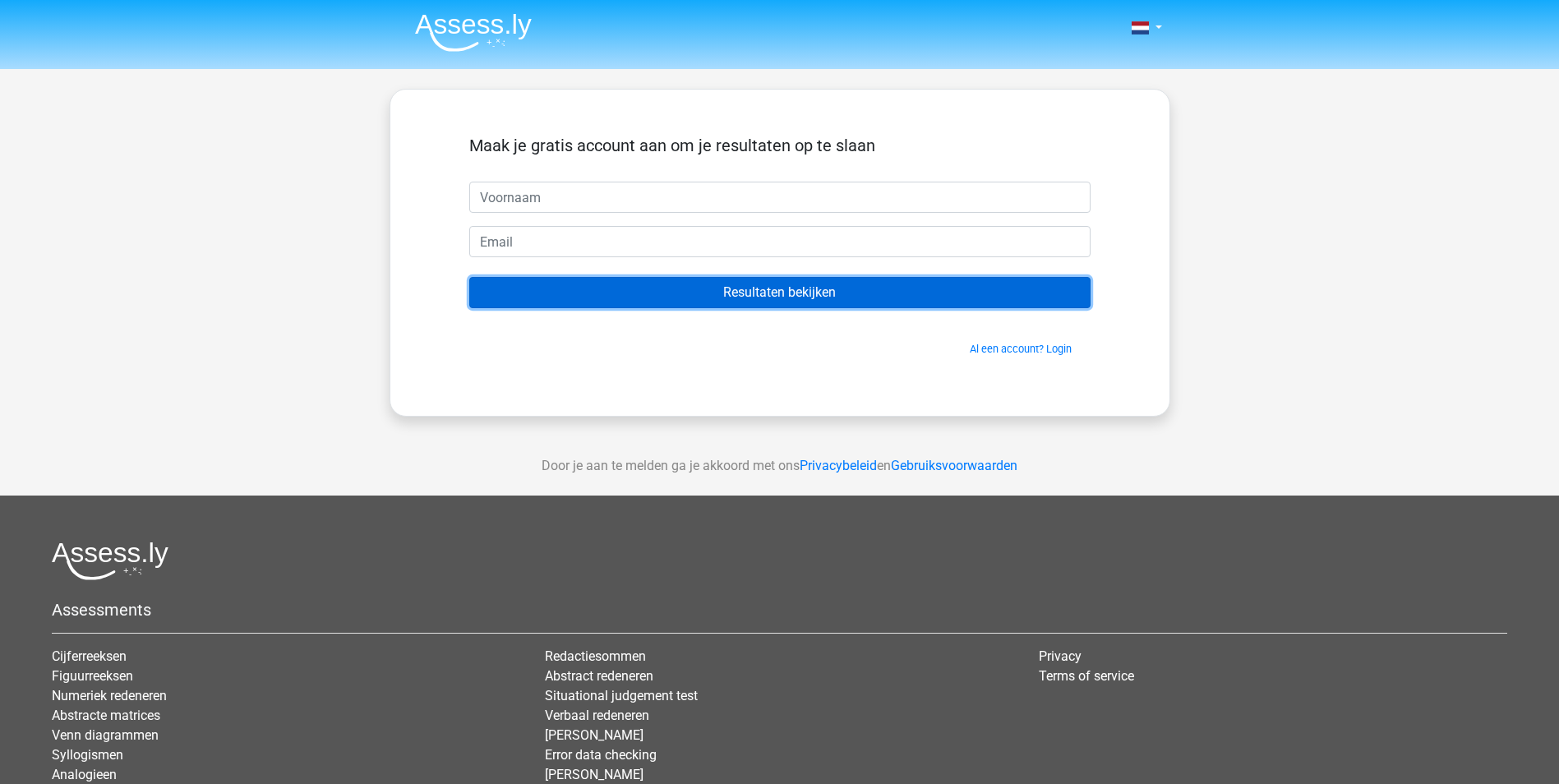
click at [758, 300] on input "Resultaten bekijken" at bounding box center [779, 292] width 621 height 31
